Goal: Task Accomplishment & Management: Complete application form

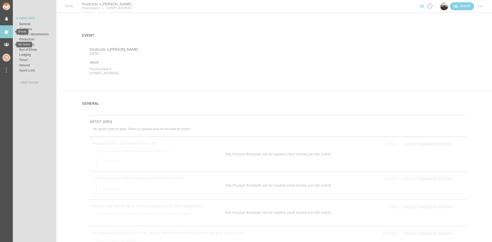
scroll to position [795, 0]
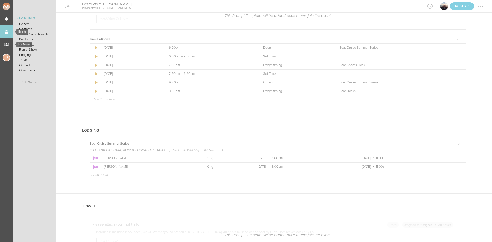
click at [7, 34] on link "Events" at bounding box center [6, 31] width 13 height 13
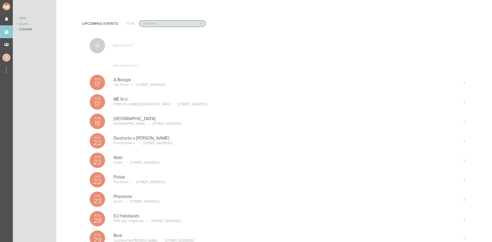
click at [155, 25] on select "All Teams Jakeshore Breakbomb bsmnt [PERSON_NAME] Z3LLA FWD [PERSON_NAME] Fire …" at bounding box center [173, 24] width 66 height 6
select select "1790"
click at [140, 21] on select "All Teams Jakeshore Breakbomb bsmnt [PERSON_NAME] Z3LLA FWD [PERSON_NAME] Fire …" at bounding box center [173, 24] width 66 height 6
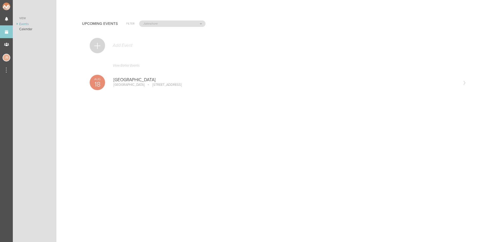
click at [94, 44] on div at bounding box center [97, 45] width 15 height 15
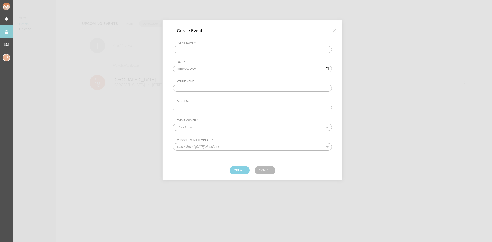
click at [196, 48] on input "text" at bounding box center [252, 49] width 159 height 7
click at [198, 49] on input "[PERSON_NAME][GEOGRAPHIC_DATA]" at bounding box center [252, 49] width 159 height 7
type input "[PERSON_NAME] Arbor - Plugged U"
type input "[DATE]"
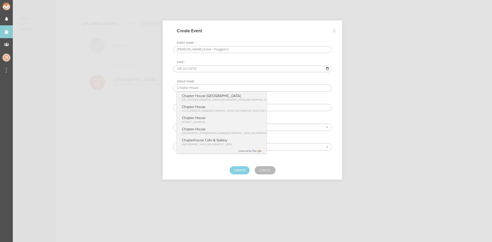
type input "Chapter House"
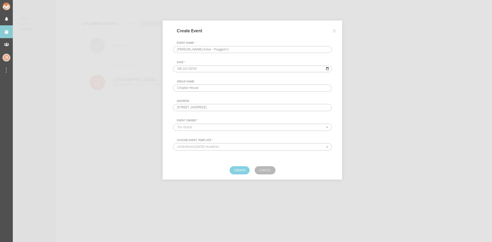
type input "[STREET_ADDRESS]"
click at [213, 129] on select "The Grand Shrine Boat Cruise Summer Series Black Caviar Mémoire Big Night Live …" at bounding box center [252, 127] width 158 height 7
select select "1790"
click at [173, 124] on select "The Grand Shrine Boat Cruise Summer Series Black Caviar Mémoire Big Night Live …" at bounding box center [252, 127] width 158 height 7
select select "1520"
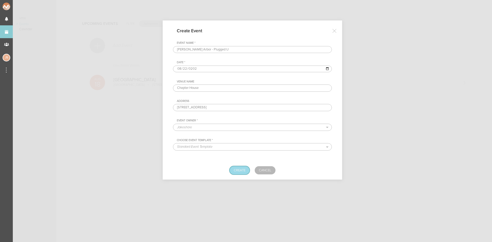
click at [238, 167] on button "Create" at bounding box center [240, 170] width 20 height 8
